Goal: Transaction & Acquisition: Purchase product/service

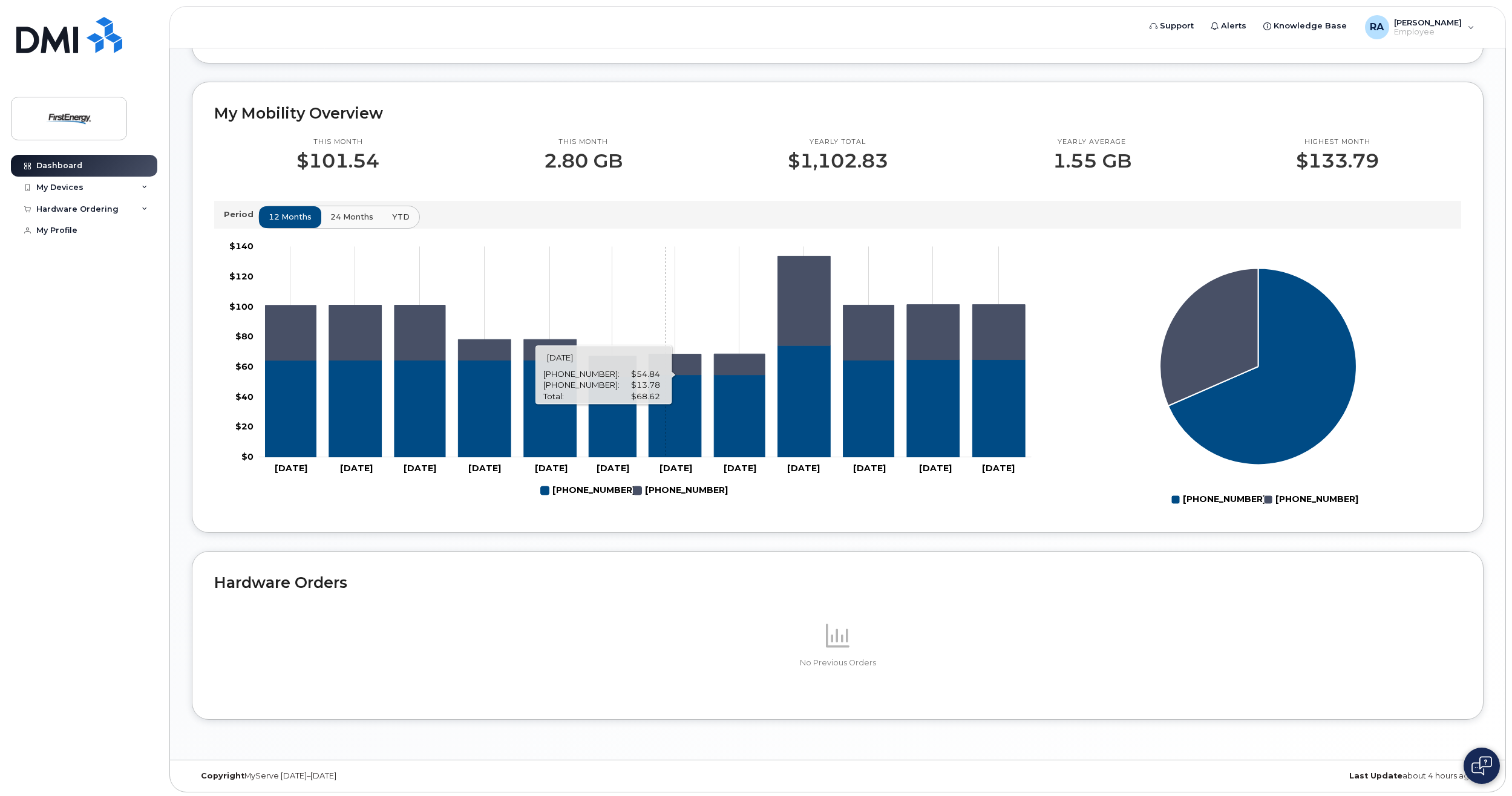
scroll to position [334, 0]
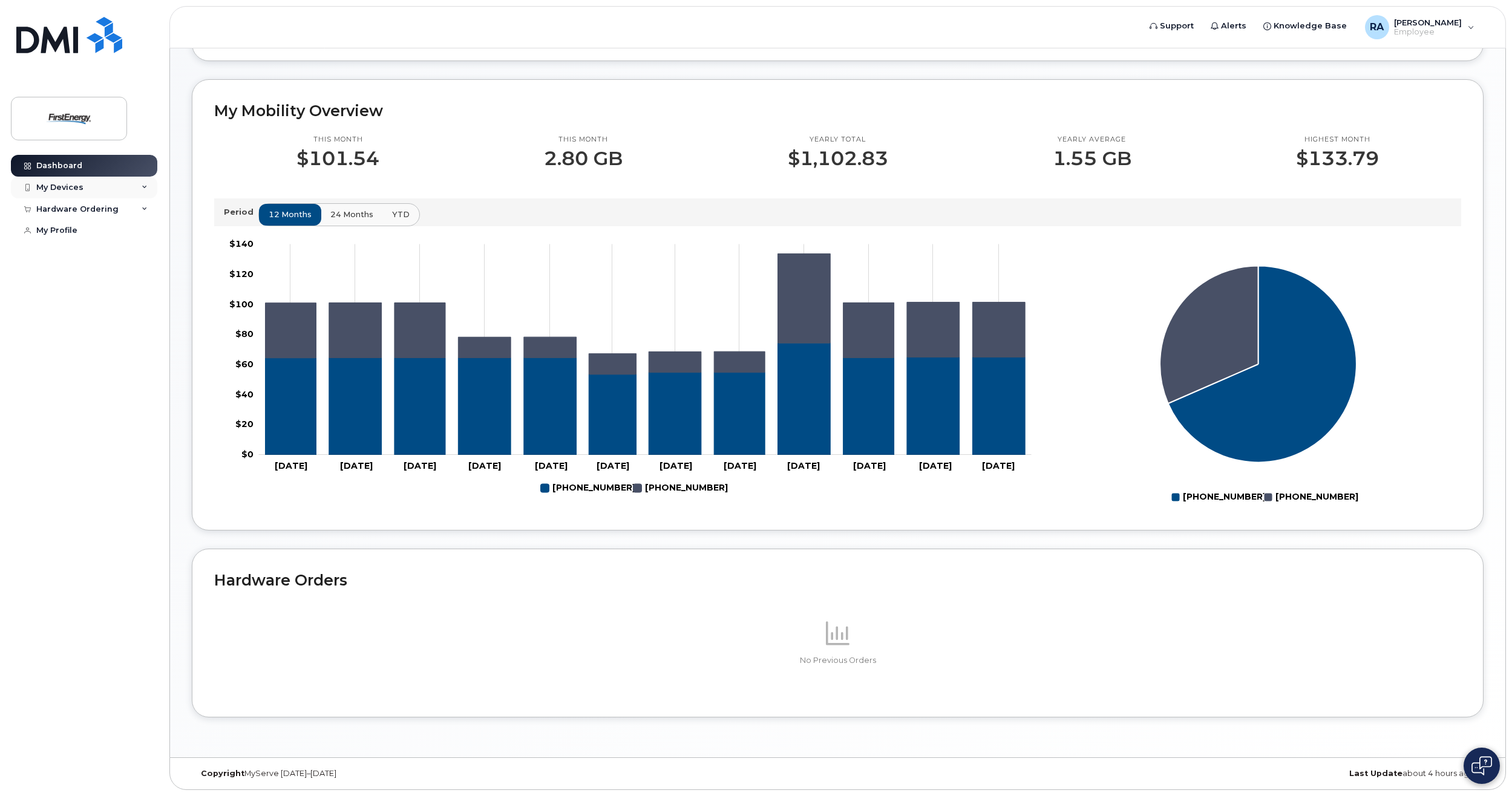
click at [114, 191] on div "My Devices" at bounding box center [84, 188] width 147 height 22
click at [141, 332] on div "Hardware Ordering" at bounding box center [84, 331] width 147 height 22
click at [79, 248] on div "([PERSON_NAME])" at bounding box center [110, 244] width 74 height 11
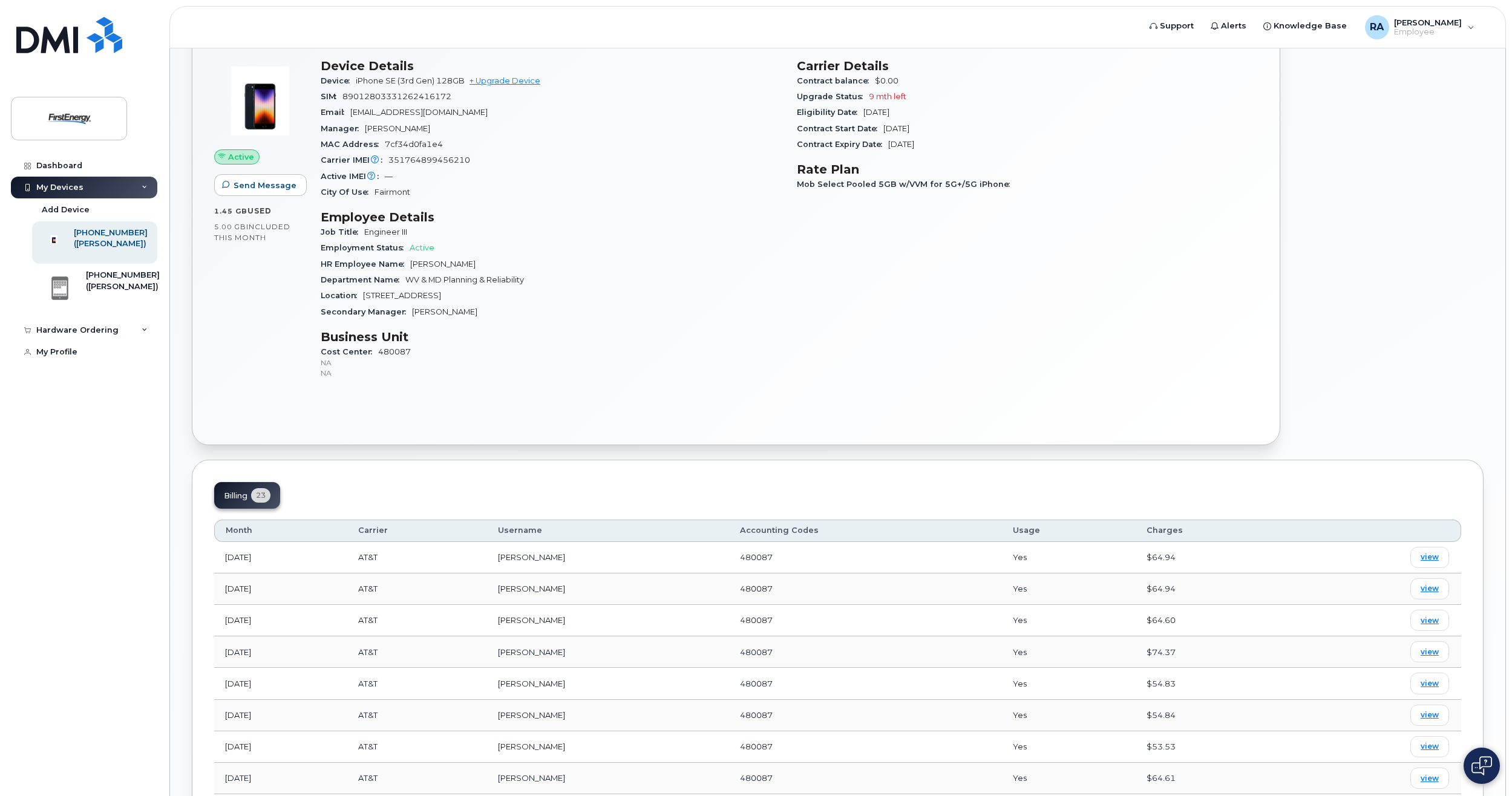
scroll to position [61, 0]
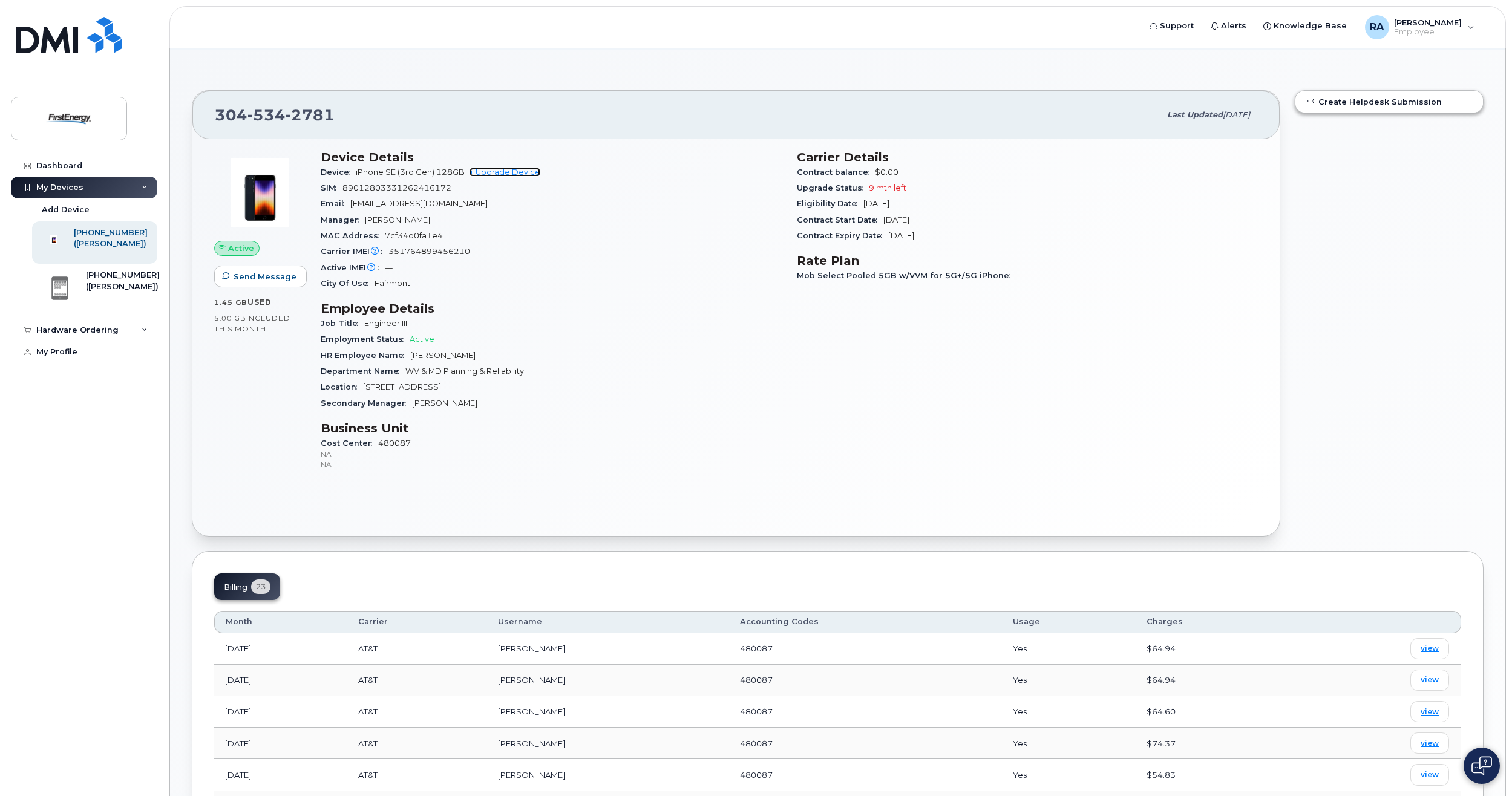
click at [492, 176] on link "+ Upgrade Device" at bounding box center [504, 172] width 71 height 9
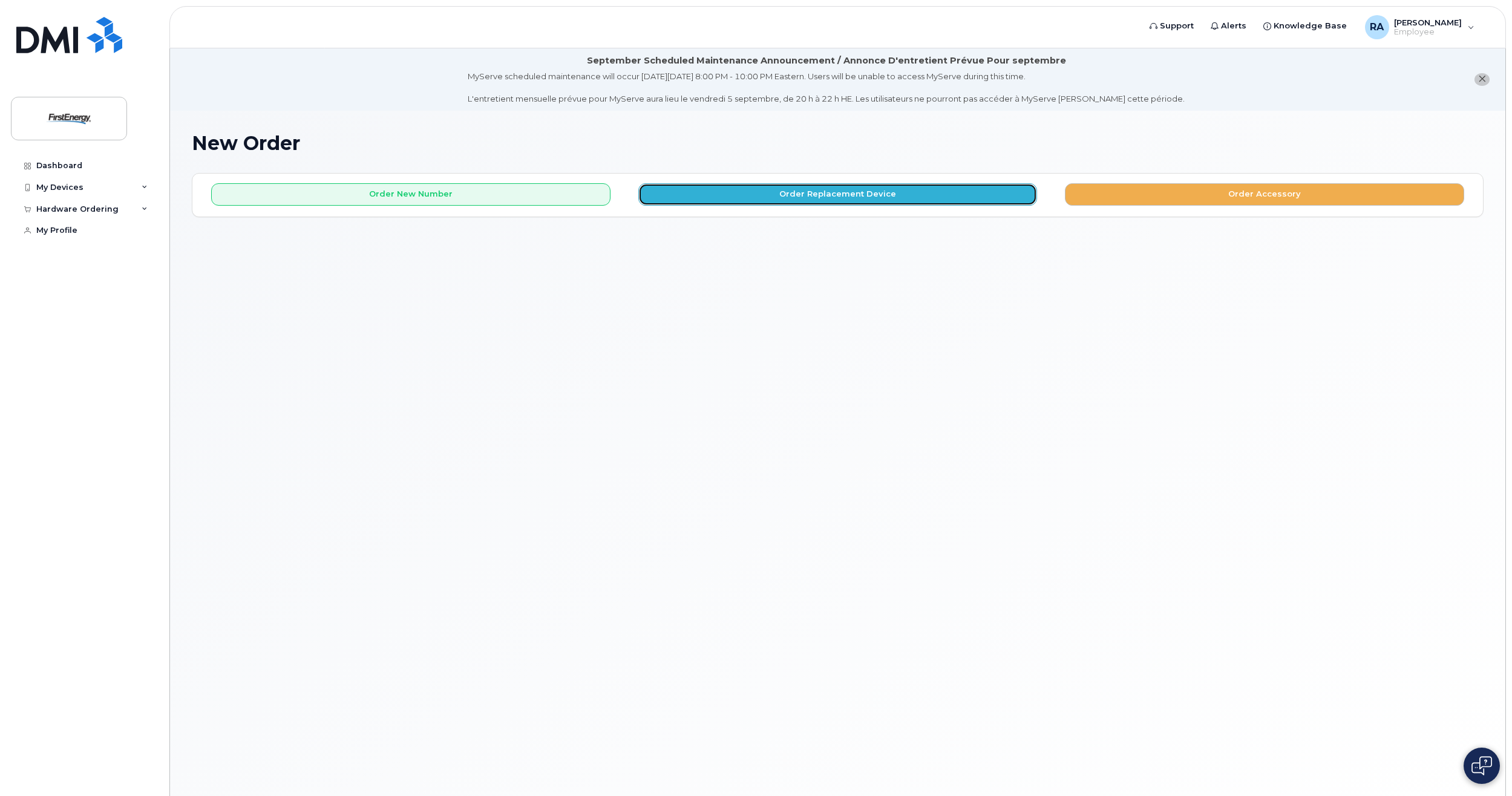
click at [919, 197] on button "Order Replacement Device" at bounding box center [837, 194] width 399 height 22
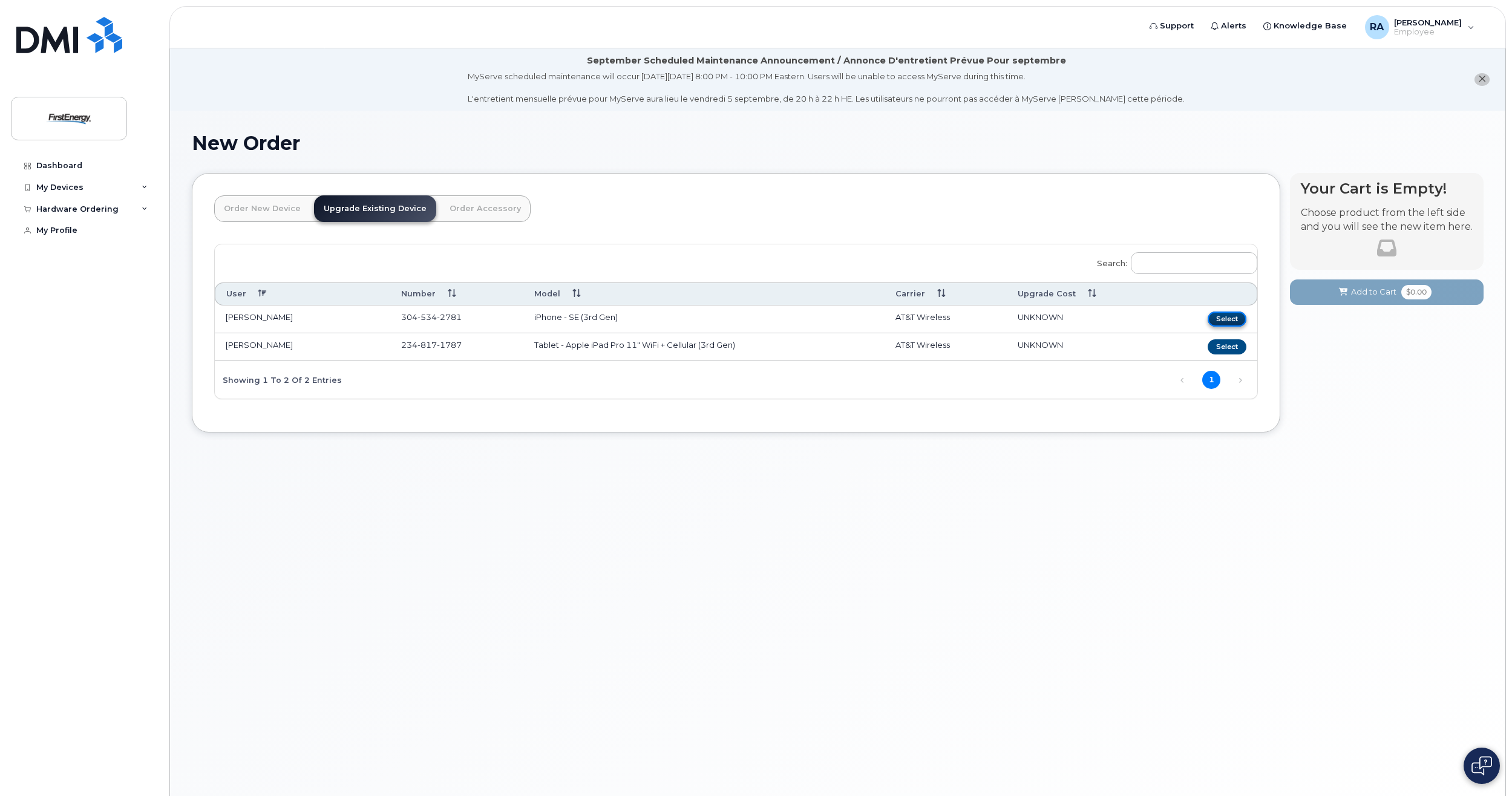
click at [1228, 315] on button "Select" at bounding box center [1226, 319] width 39 height 15
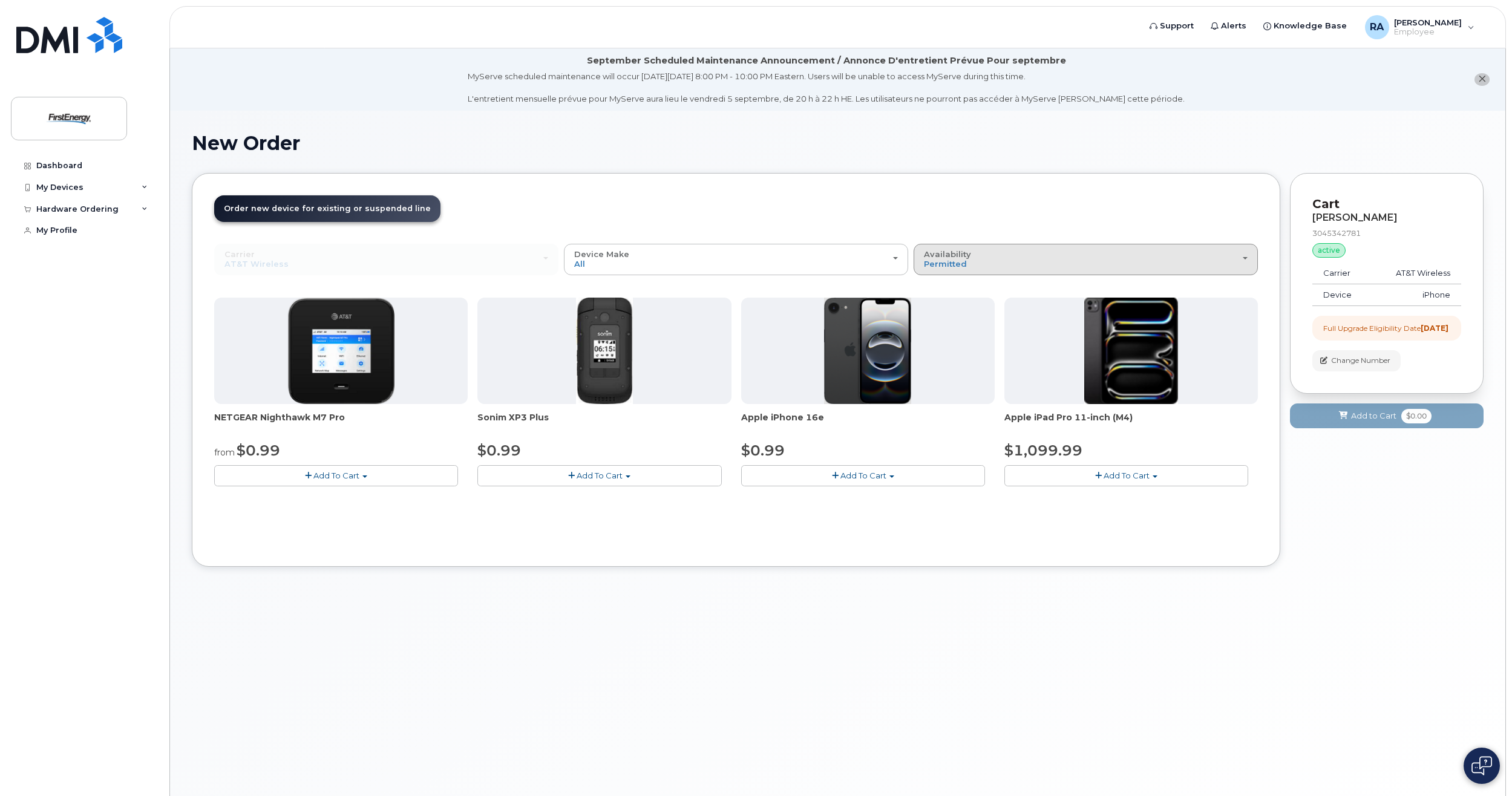
click at [1068, 256] on div "Availability Permitted All" at bounding box center [1086, 259] width 324 height 19
click at [935, 310] on label "All" at bounding box center [929, 307] width 25 height 15
click at [0, 0] on input "All" at bounding box center [0, 0] width 0 height 0
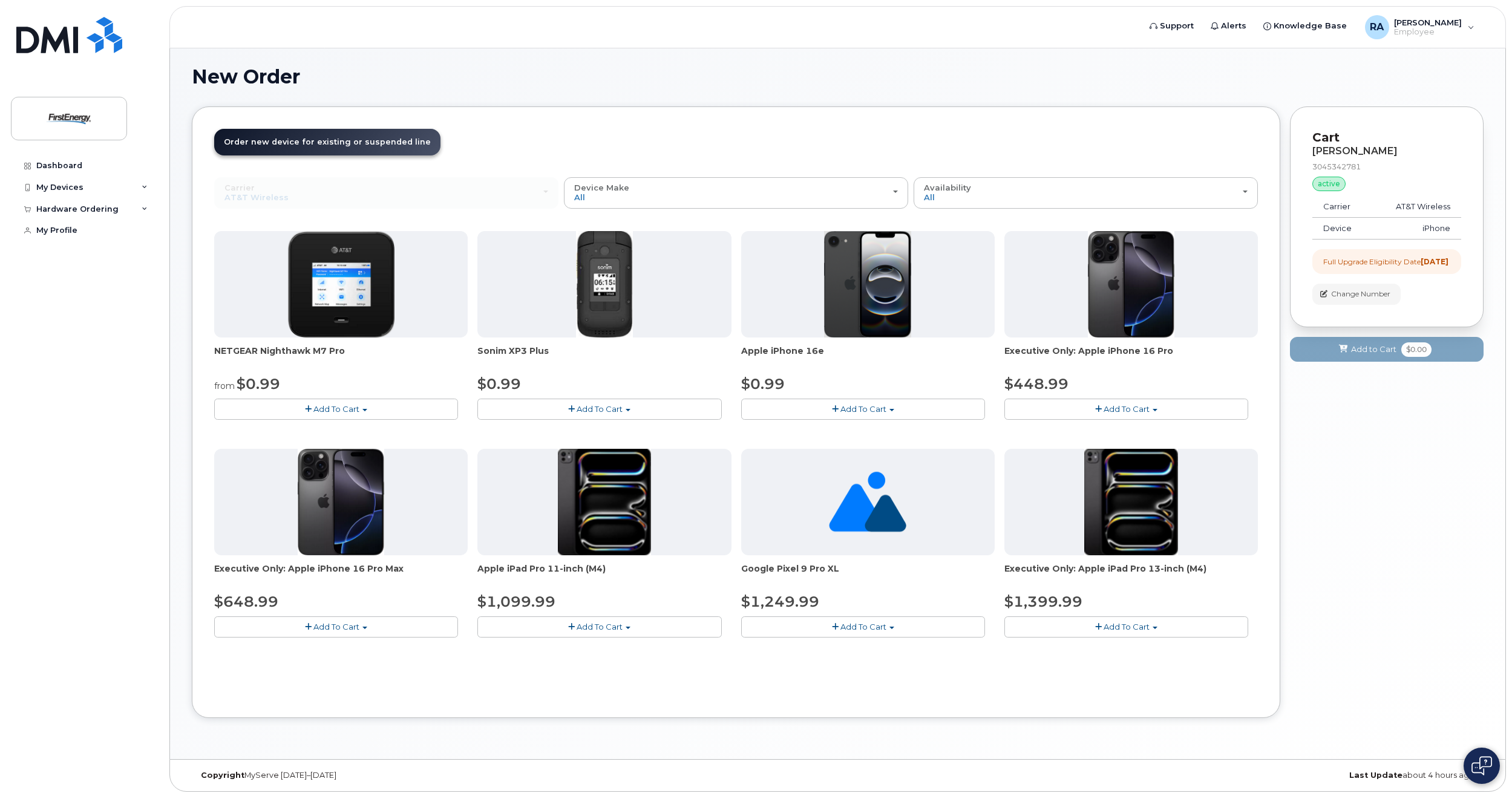
scroll to position [68, 0]
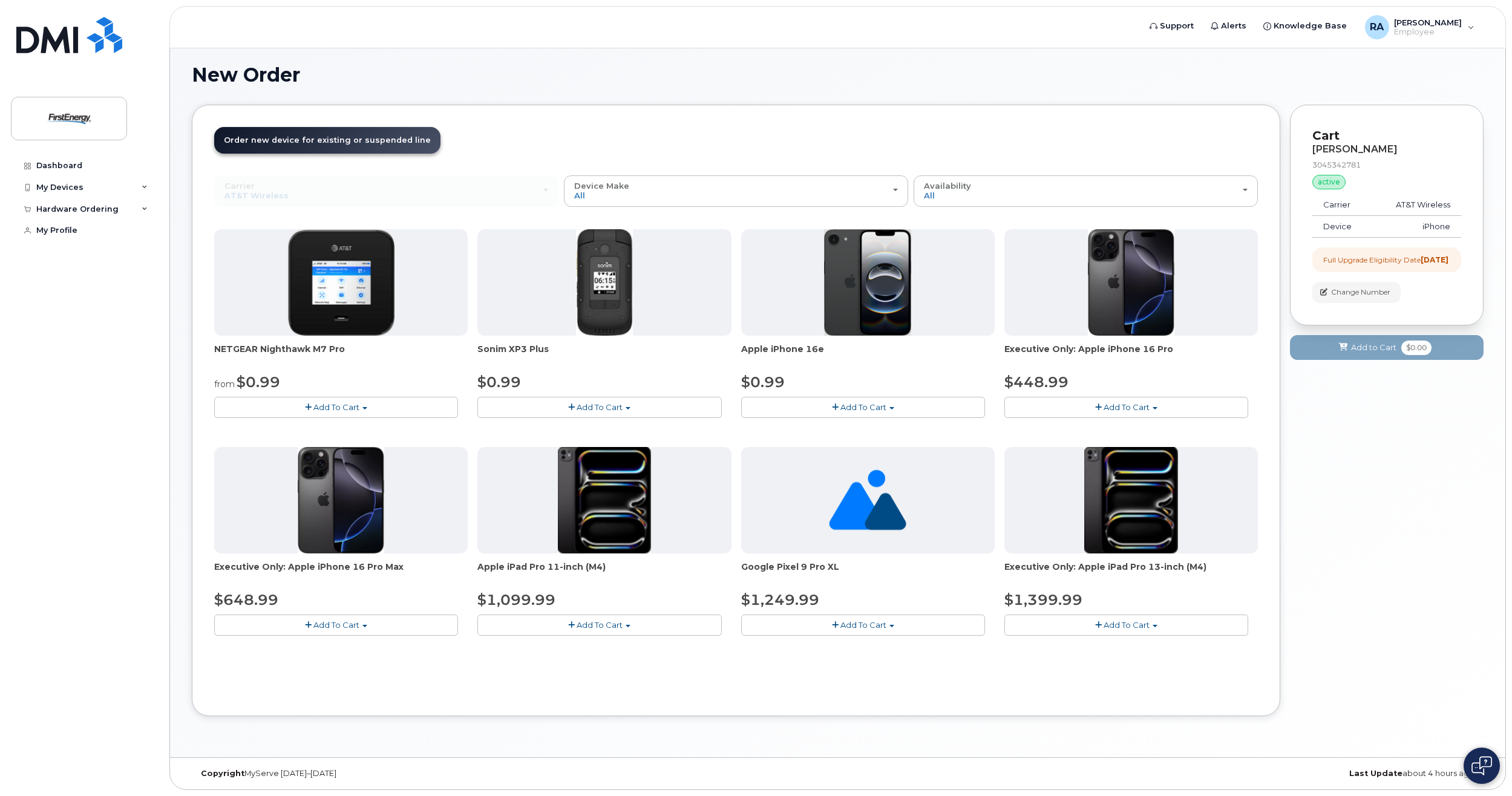
click at [940, 399] on button "Add To Cart" at bounding box center [862, 407] width 244 height 21
click at [675, 399] on button "Add To Cart" at bounding box center [599, 407] width 244 height 21
click at [1034, 186] on div "Availability Permitted All" at bounding box center [1086, 191] width 324 height 19
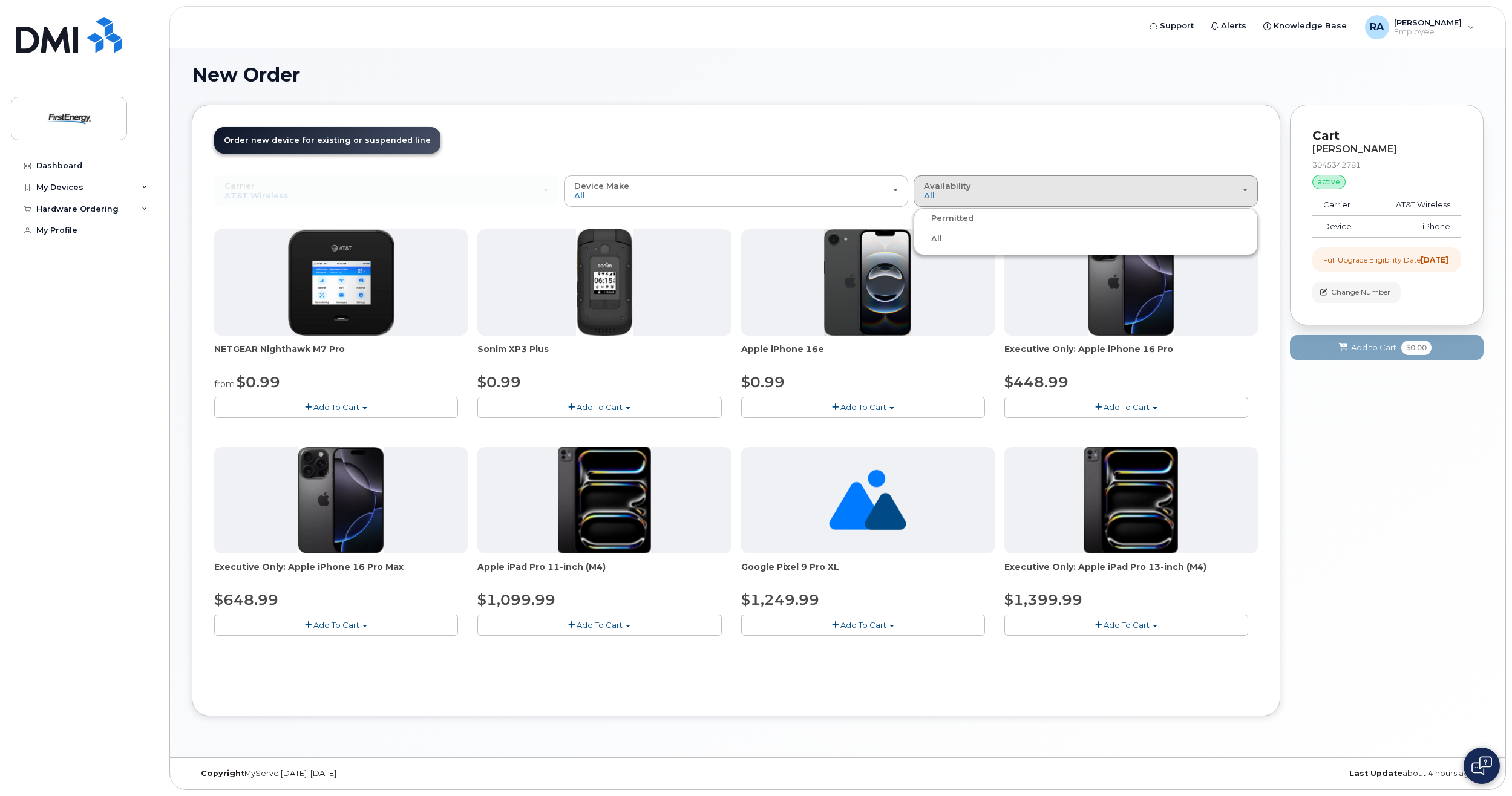
click at [951, 221] on label "Permitted" at bounding box center [945, 218] width 57 height 15
click at [0, 0] on input "Permitted" at bounding box center [0, 0] width 0 height 0
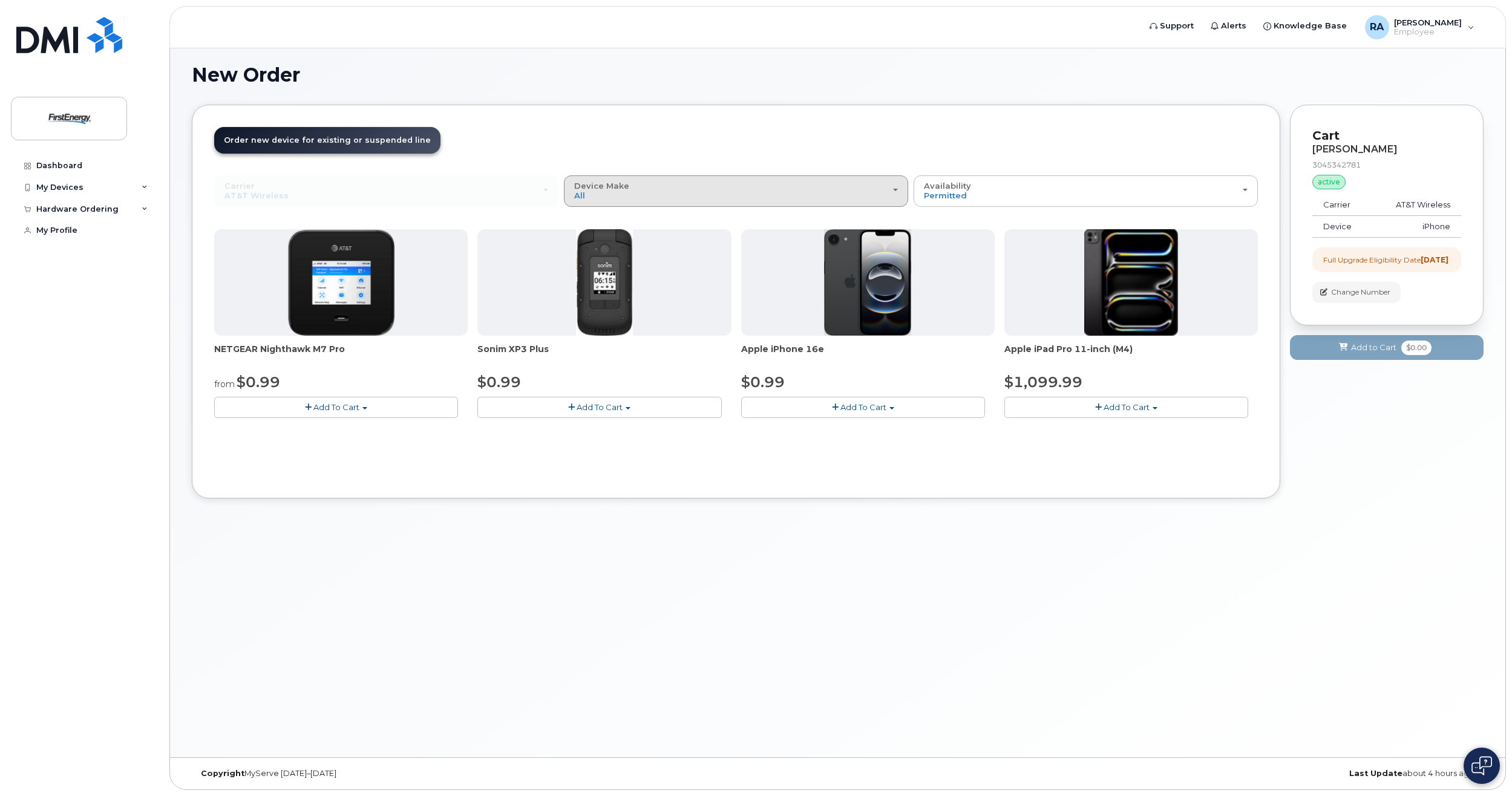
click at [812, 205] on button "Device Make All Cell Phone iPhone Modem Tablet" at bounding box center [735, 191] width 344 height 31
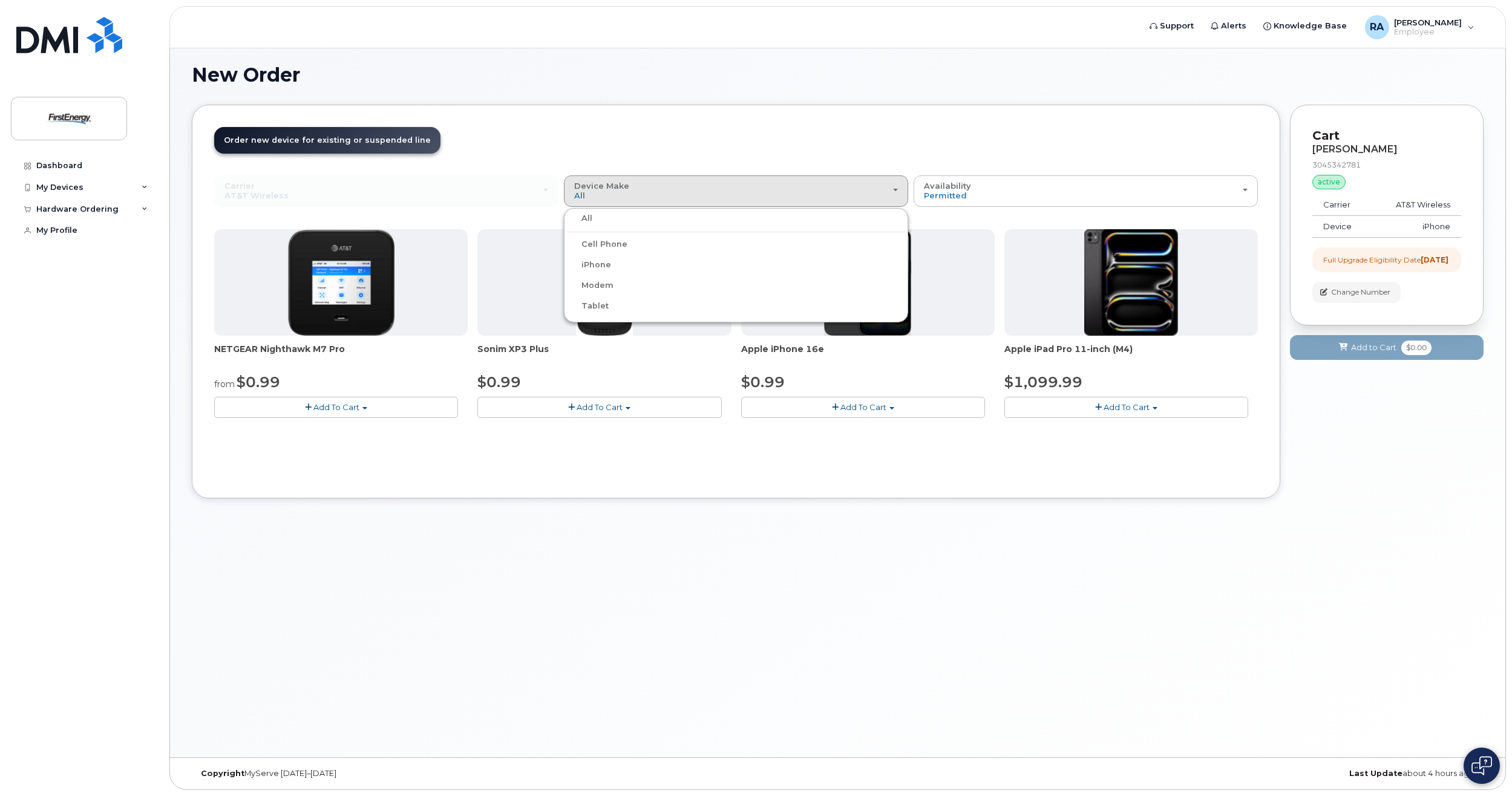
click at [601, 129] on header "Order New Device Upgrade Existing Device Order Accessory Order new device and n…" at bounding box center [735, 151] width 1043 height 48
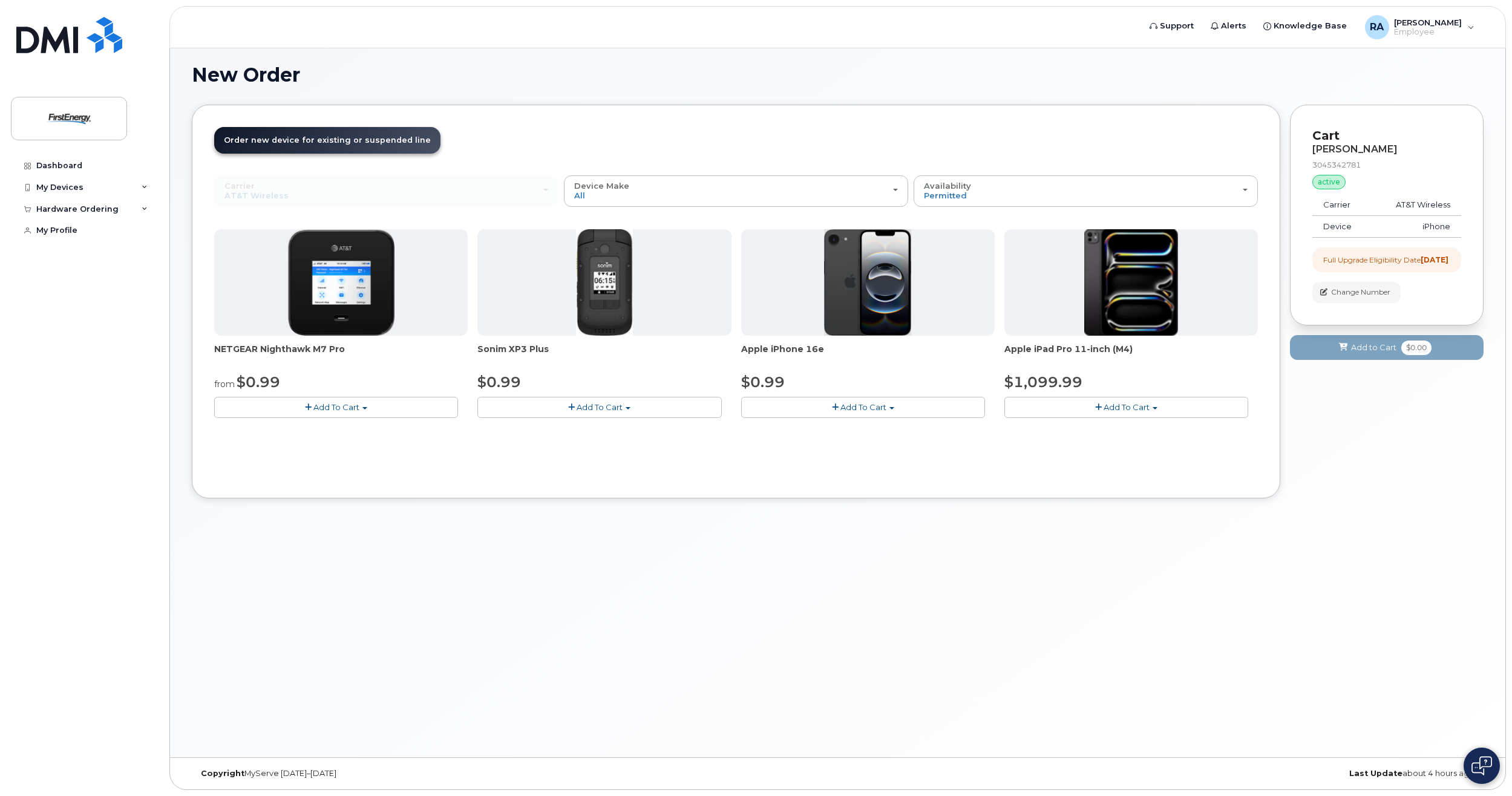
click at [877, 407] on span "Add To Cart" at bounding box center [863, 407] width 46 height 10
click at [837, 433] on link "$0.99 - 2 Year Upgrade" at bounding box center [802, 429] width 117 height 15
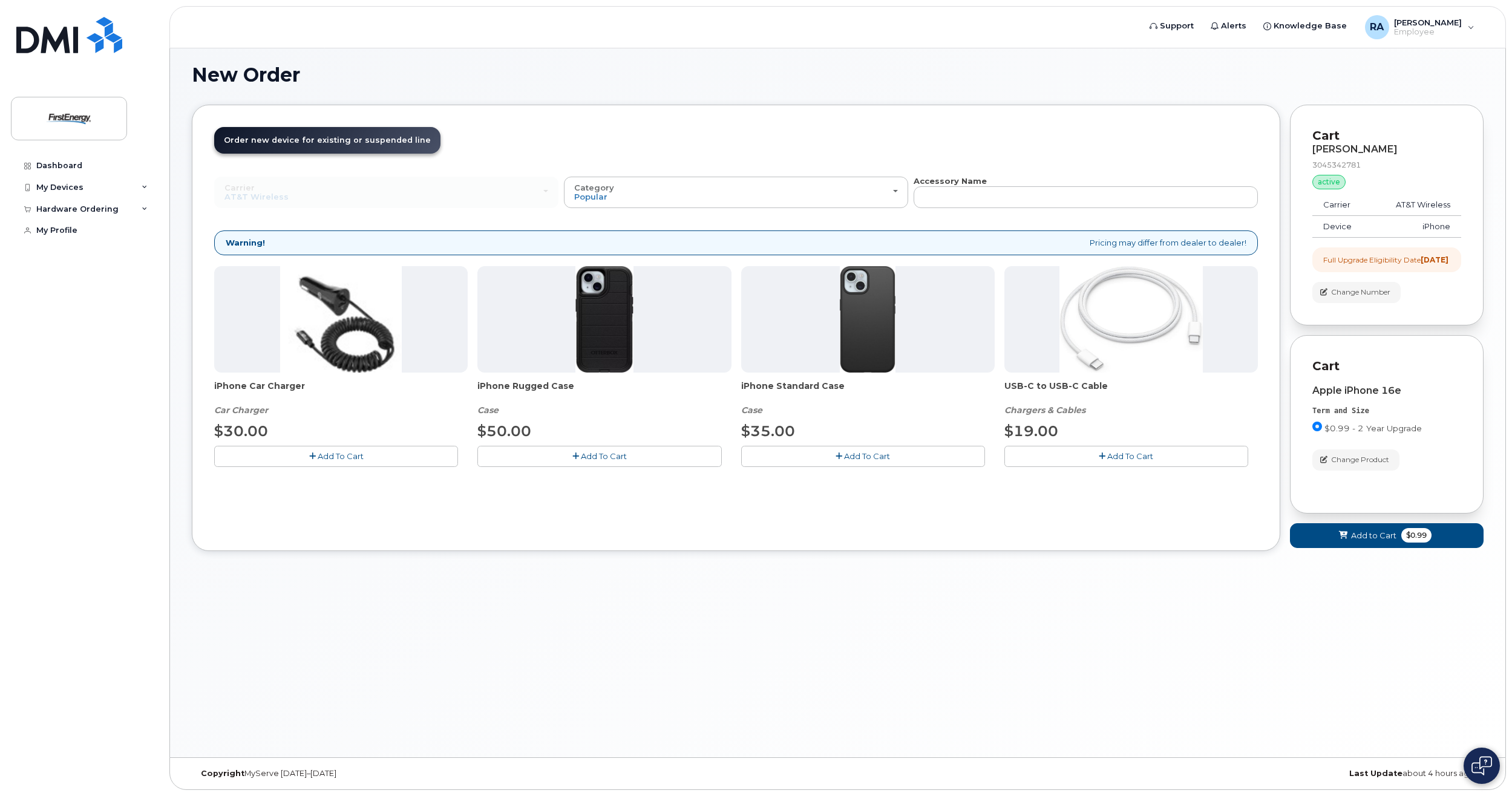
click at [667, 494] on div "Order New Device Upgrade Existing Device Order Accessory Order new device and n…" at bounding box center [736, 328] width 1088 height 446
click at [75, 209] on div "Hardware Ordering" at bounding box center [77, 209] width 82 height 10
click at [296, 239] on div "Warning! Pricing may differ from dealer to dealer!" at bounding box center [735, 243] width 1043 height 25
click at [1460, 21] on span "[PERSON_NAME]" at bounding box center [1427, 23] width 67 height 10
